Goal: Find specific page/section: Find specific page/section

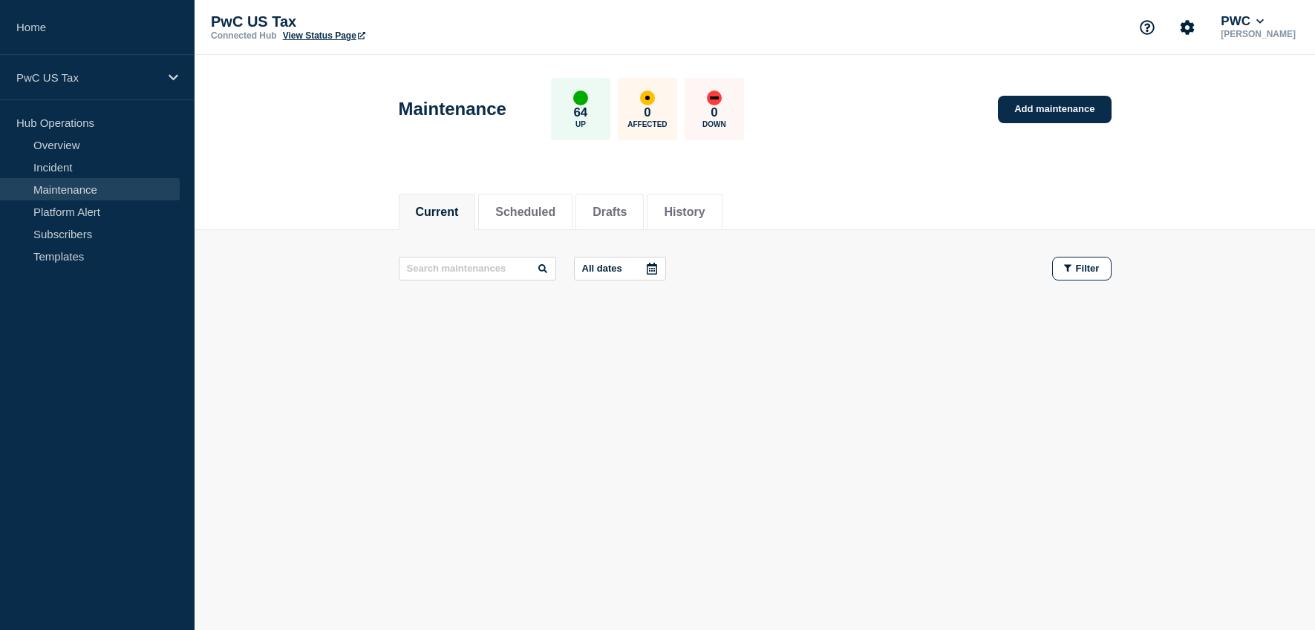
click at [363, 35] on icon at bounding box center [361, 35] width 7 height 7
click at [81, 229] on link "Subscribers" at bounding box center [90, 234] width 180 height 22
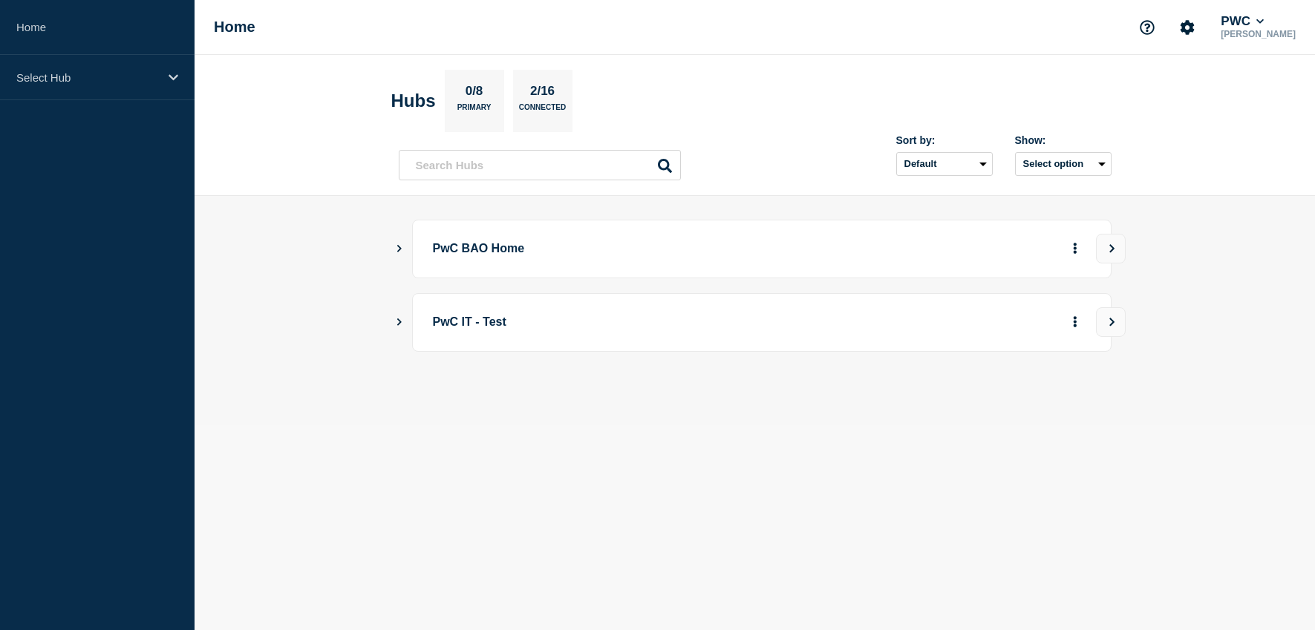
click at [398, 245] on icon "Show Connected Hubs" at bounding box center [399, 247] width 10 height 7
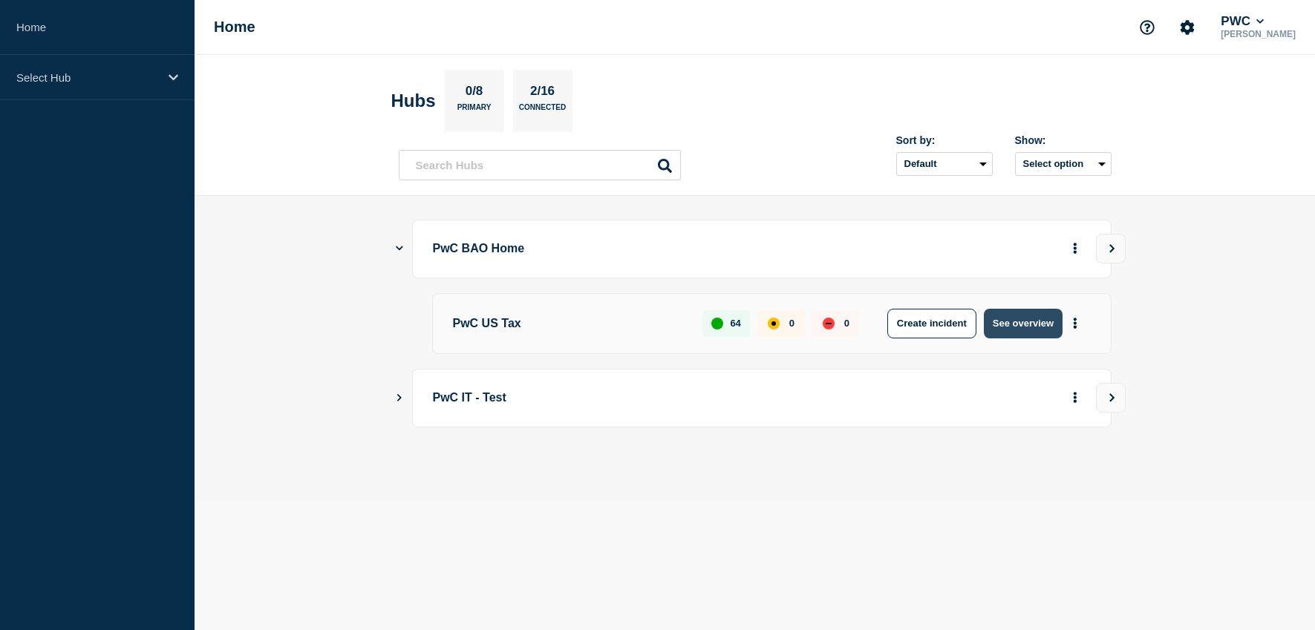
click at [1017, 329] on button "See overview" at bounding box center [1023, 324] width 79 height 30
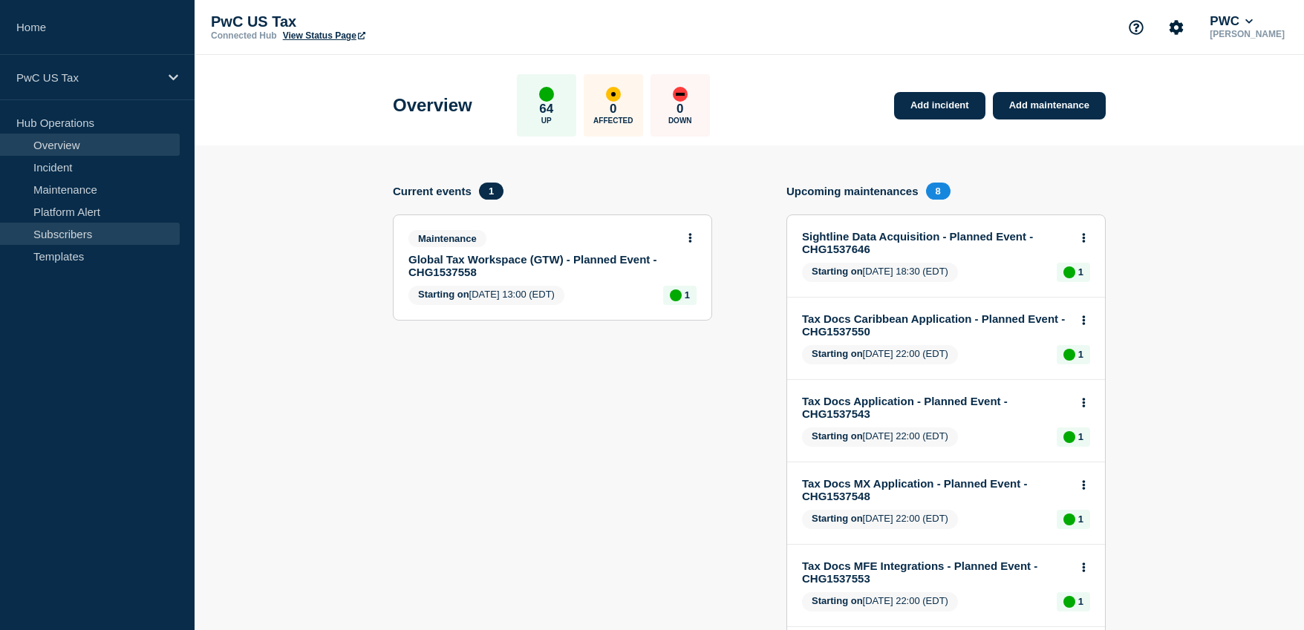
click at [83, 232] on link "Subscribers" at bounding box center [90, 234] width 180 height 22
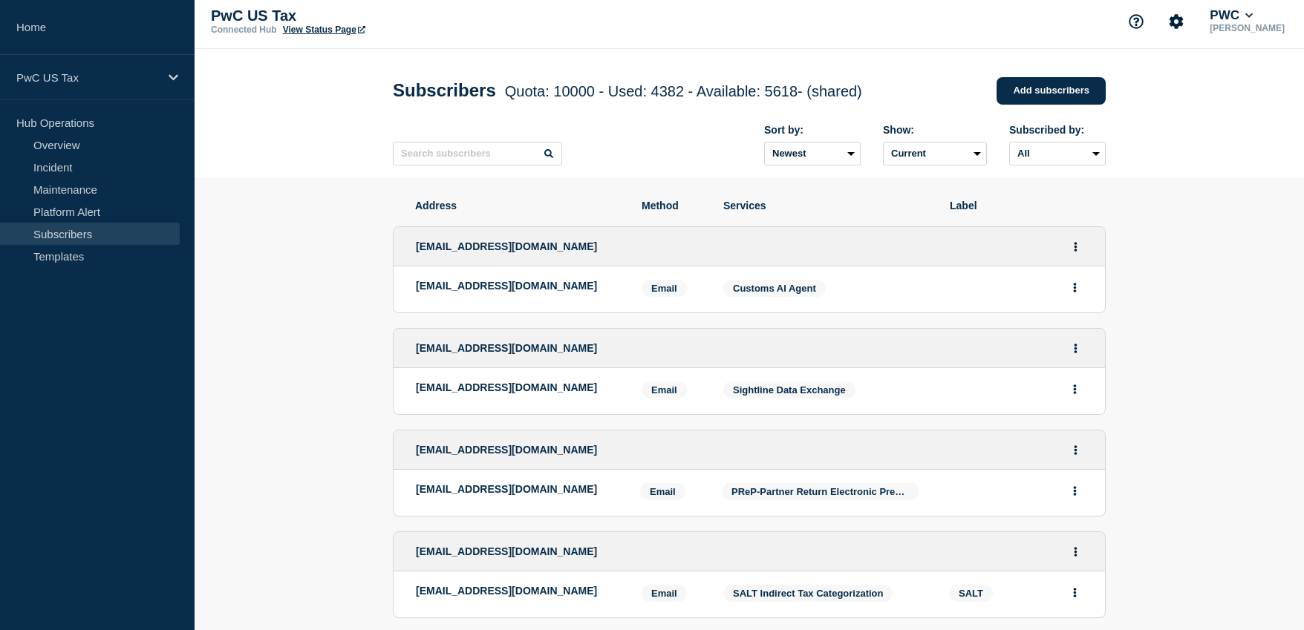
scroll to position [7, 0]
